Goal: Task Accomplishment & Management: Use online tool/utility

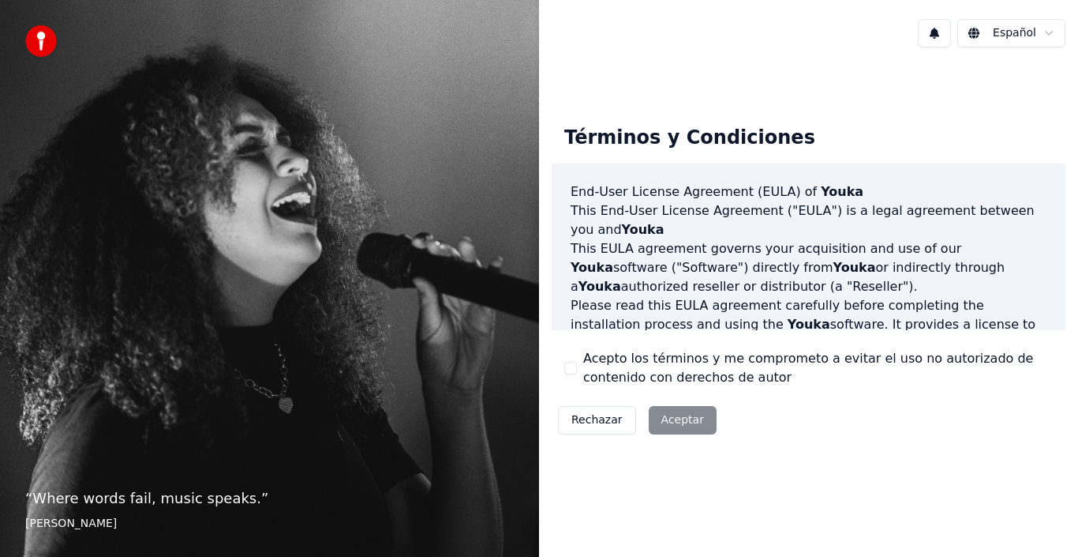
click at [574, 363] on button "Acepto los términos y me comprometo a evitar el uso no autorizado de contenido …" at bounding box center [570, 368] width 13 height 13
click at [674, 429] on button "Aceptar" at bounding box center [683, 420] width 68 height 28
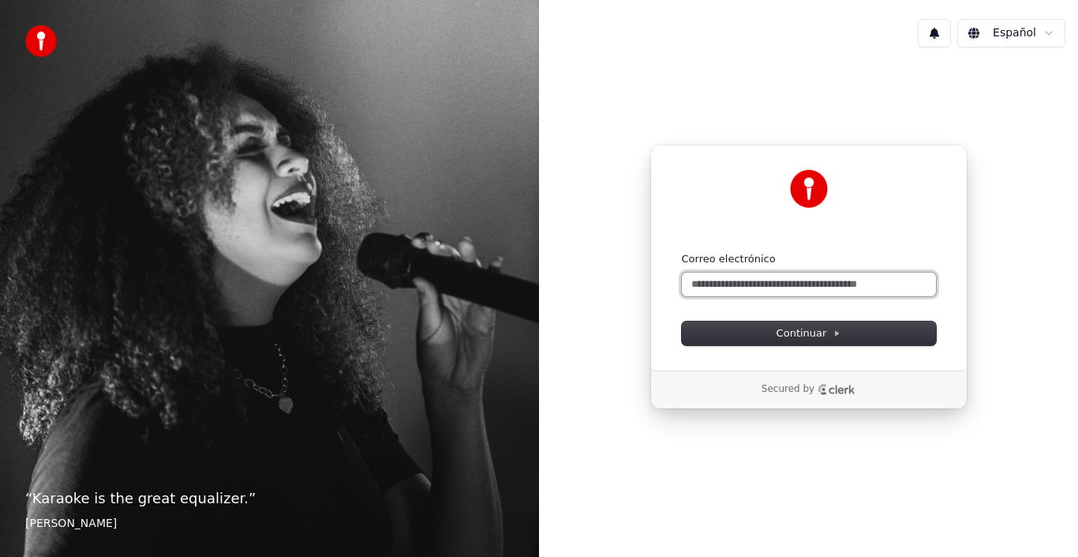
click at [755, 287] on input "Correo electrónico" at bounding box center [809, 284] width 254 height 24
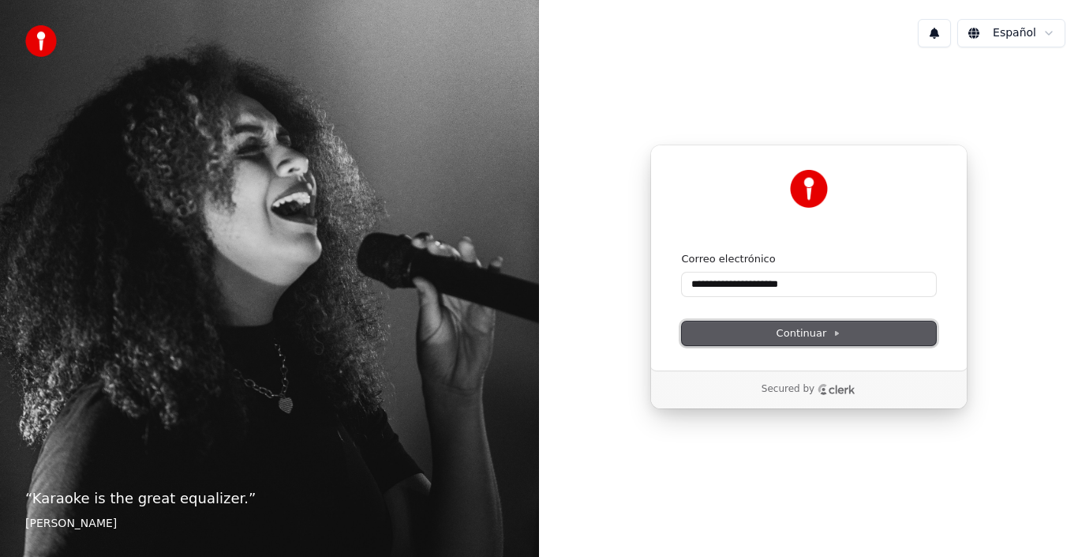
click at [807, 333] on span "Continuar" at bounding box center [809, 333] width 65 height 14
type input "**********"
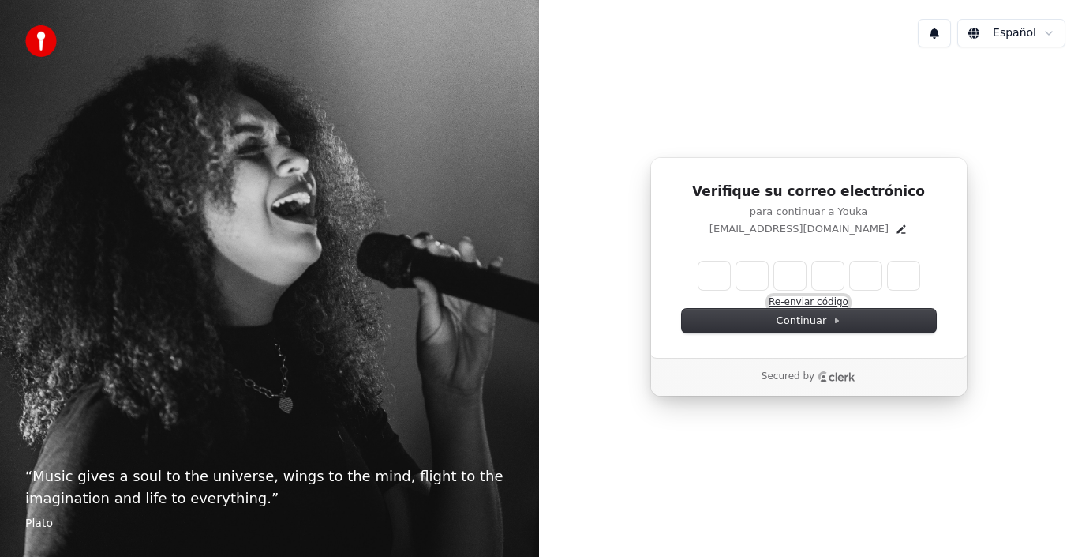
click at [810, 303] on button "Re-enviar código" at bounding box center [809, 302] width 80 height 13
click at [717, 272] on input "Enter verification code" at bounding box center [825, 275] width 253 height 28
type input "******"
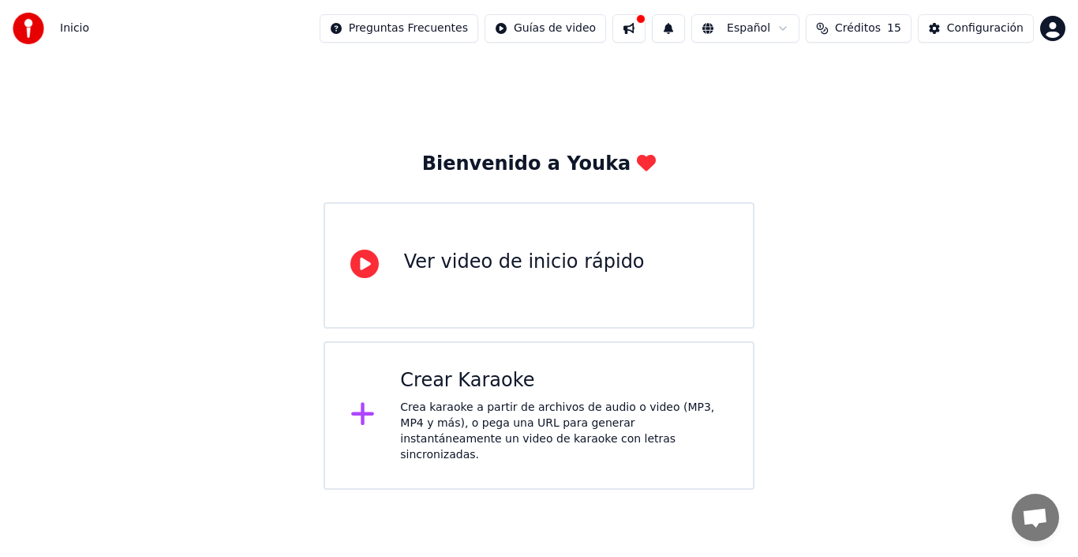
click at [448, 25] on html "Inicio Preguntas Frecuentes Guías de video Español Créditos 15 Configuración Bi…" at bounding box center [539, 244] width 1078 height 489
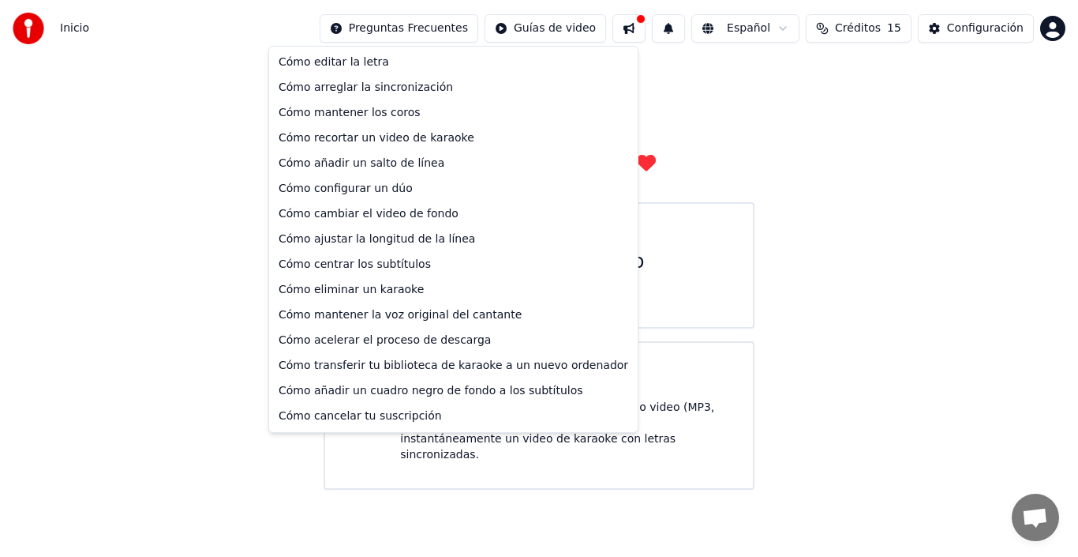
click at [571, 28] on html "Inicio Preguntas Frecuentes Guías de video Español Créditos 15 Configuración Bi…" at bounding box center [539, 244] width 1078 height 489
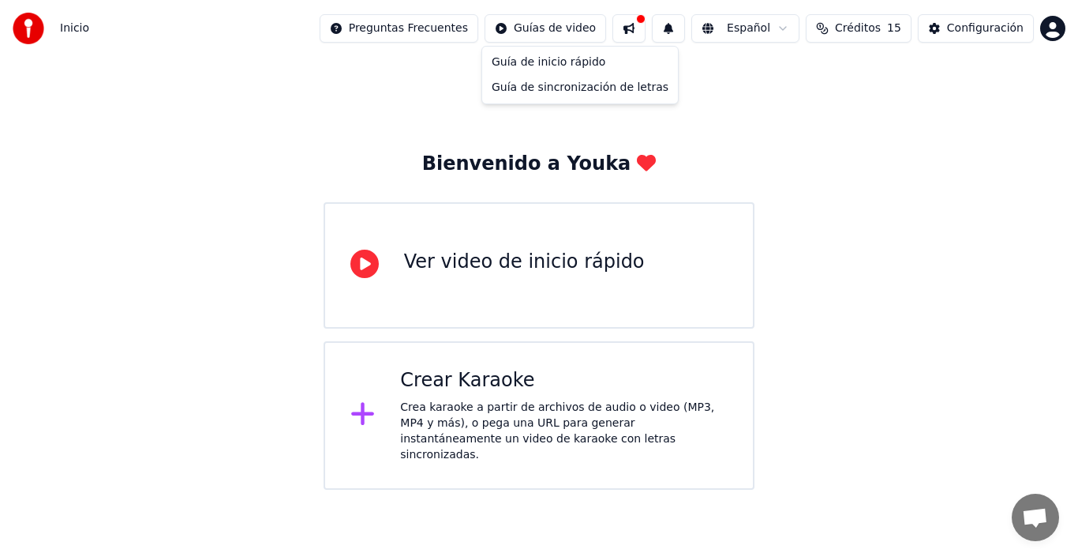
click at [571, 28] on html "Inicio Preguntas Frecuentes Guías de video Español Créditos 15 Configuración Bi…" at bounding box center [539, 244] width 1078 height 489
click at [553, 60] on div "Guía de inicio rápido" at bounding box center [579, 62] width 189 height 25
click at [474, 381] on div "Crear Karaoke" at bounding box center [564, 380] width 328 height 25
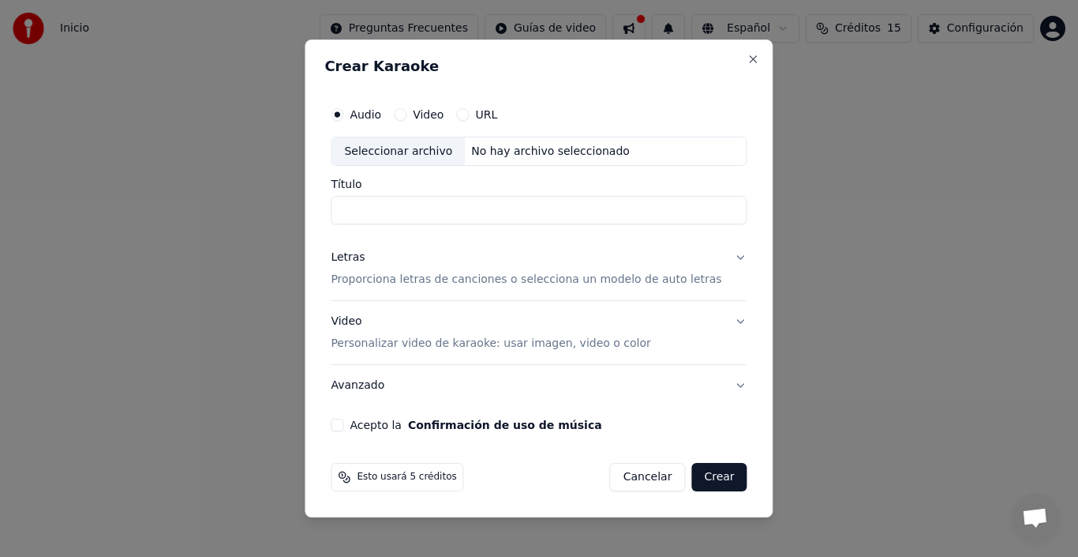
click at [407, 115] on button "Video" at bounding box center [400, 114] width 13 height 13
